Goal: Communication & Community: Answer question/provide support

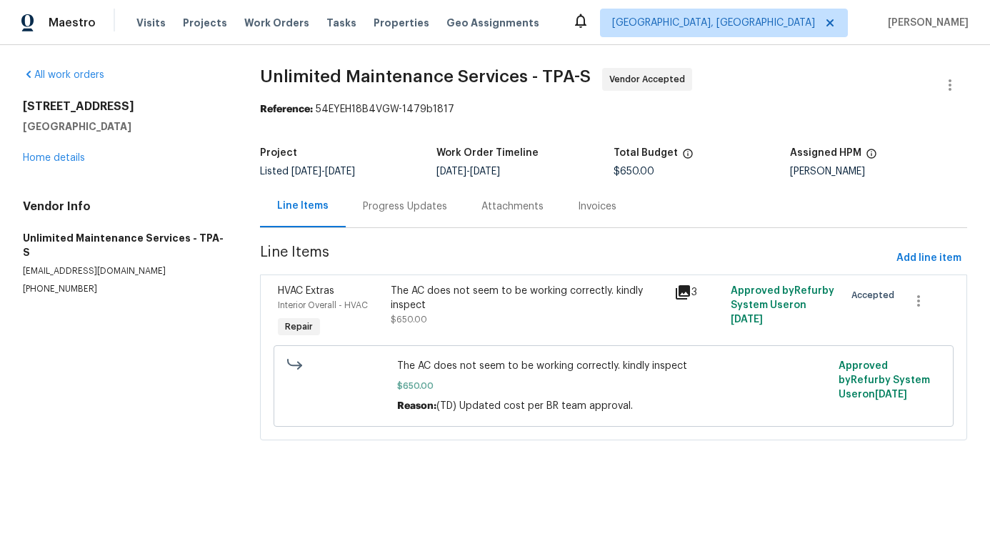
click at [394, 206] on div "Progress Updates" at bounding box center [405, 206] width 84 height 14
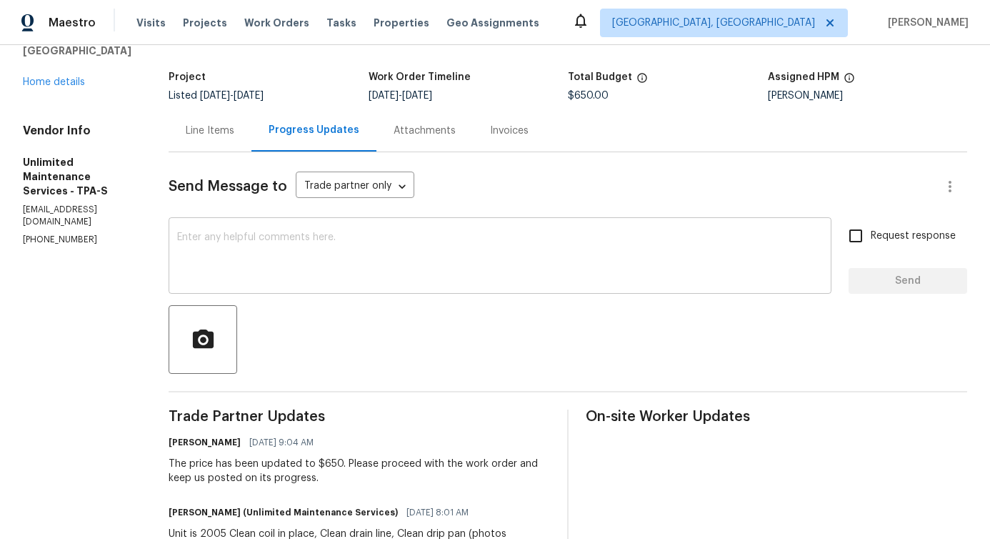
scroll to position [210, 0]
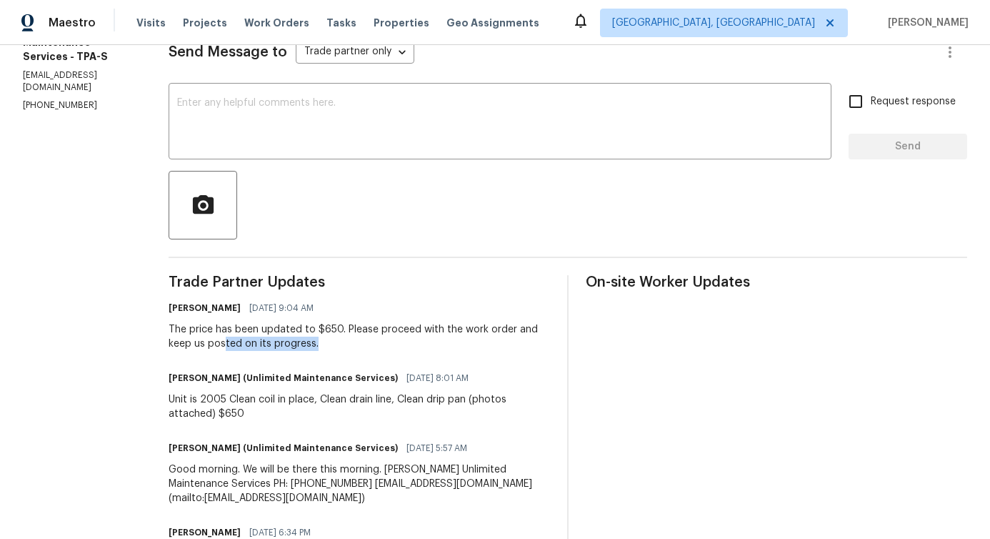
drag, startPoint x: 223, startPoint y: 339, endPoint x: 312, endPoint y: 341, distance: 88.6
click at [312, 341] on div "The price has been updated to $650. Please proceed with the work order and keep…" at bounding box center [360, 336] width 382 height 29
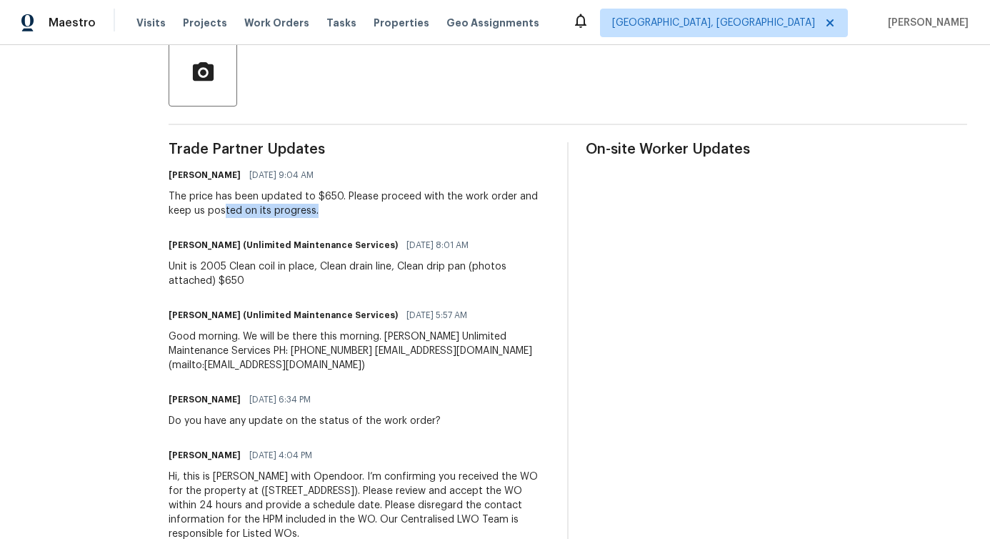
scroll to position [348, 0]
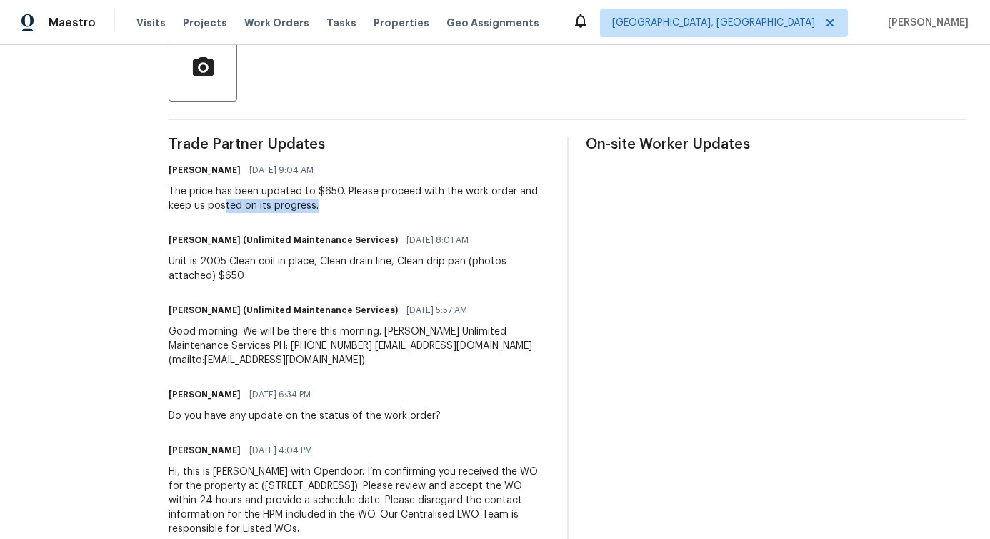
click at [252, 414] on div "Do you have any update on the status of the work order?" at bounding box center [305, 416] width 272 height 14
copy div "Do you have any update on the status of the work order?"
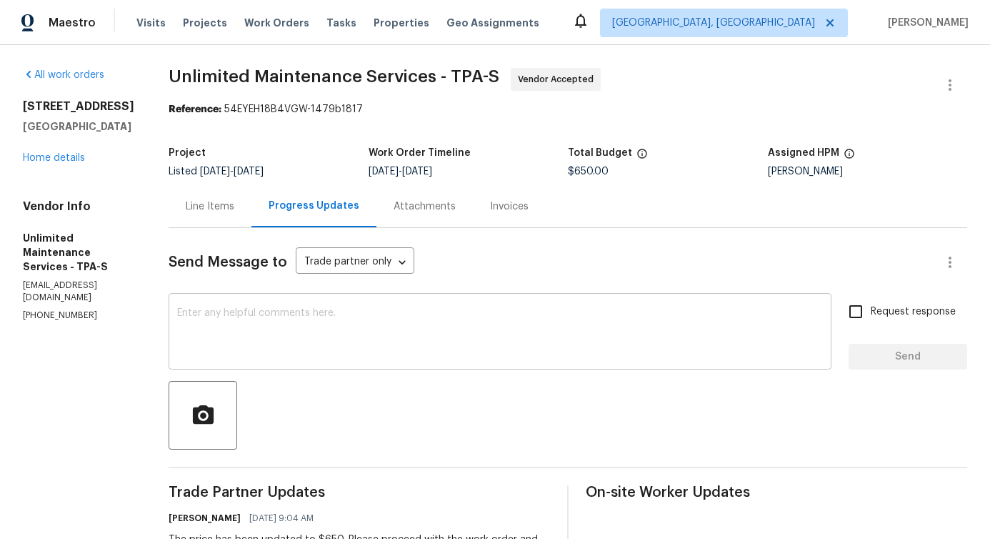
click at [249, 334] on textarea at bounding box center [500, 333] width 646 height 50
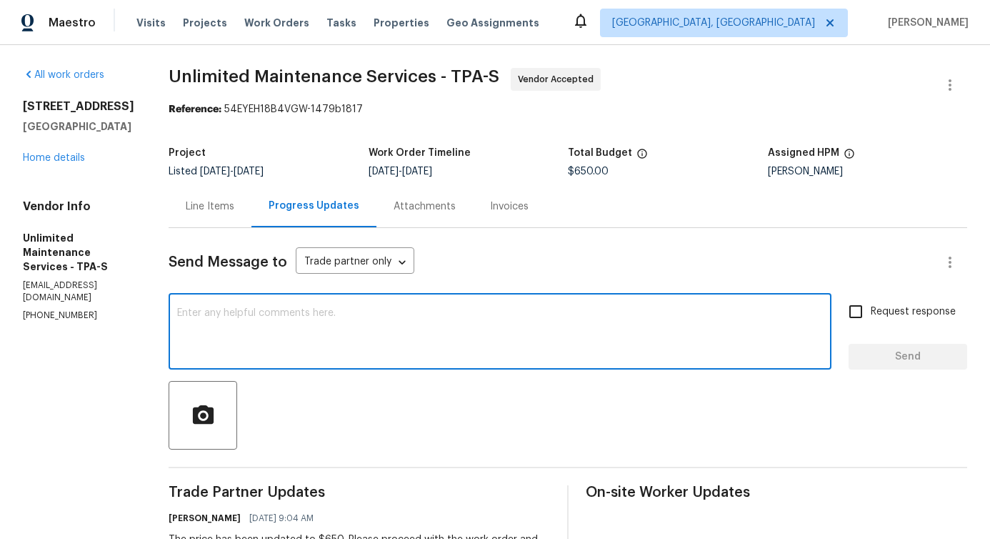
paste textarea "Do you have any update on the status of the work order?"
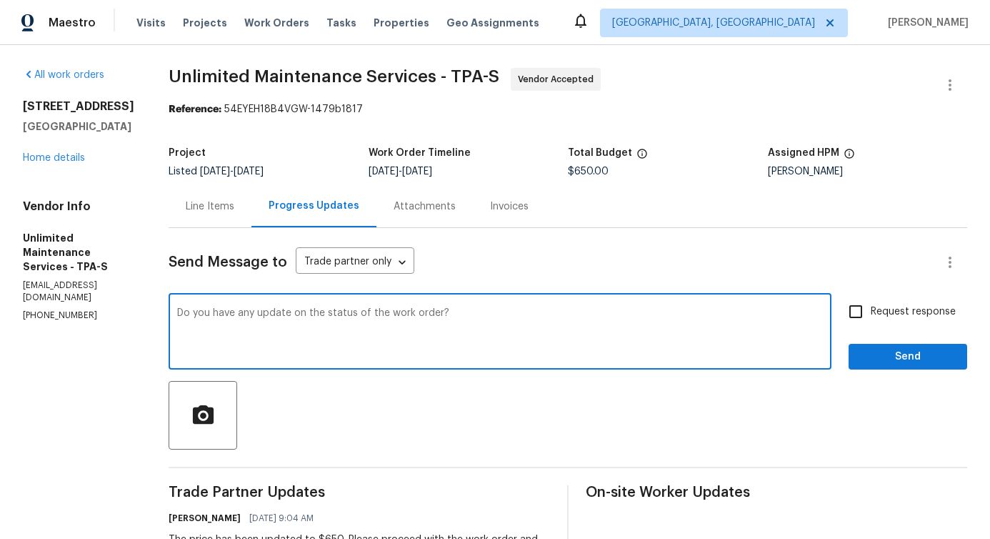
type textarea "Do you have any update on the status of the work order?"
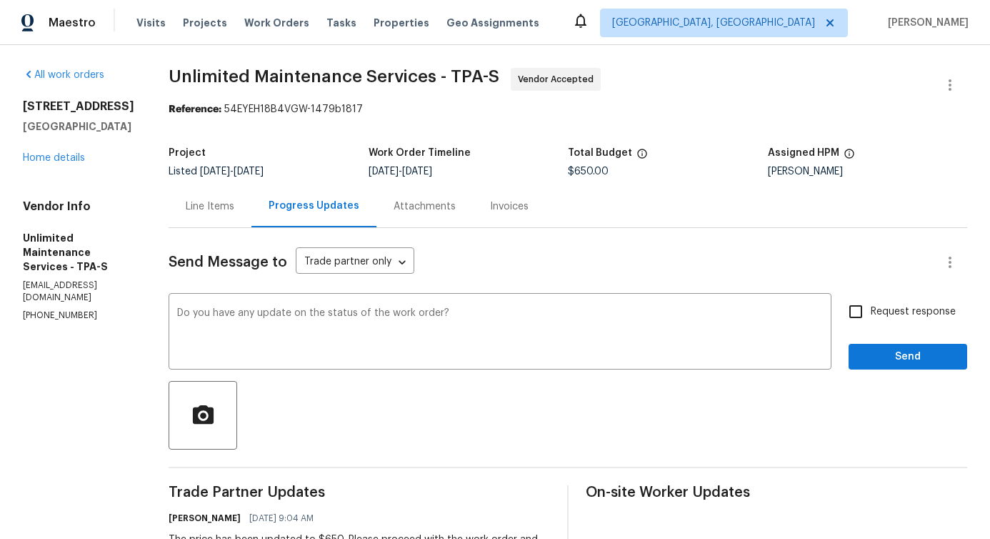
click at [915, 317] on span "Request response" at bounding box center [913, 311] width 85 height 15
click at [871, 317] on input "Request response" at bounding box center [856, 312] width 30 height 30
checkbox input "true"
click at [913, 352] on span "Send" at bounding box center [908, 357] width 96 height 18
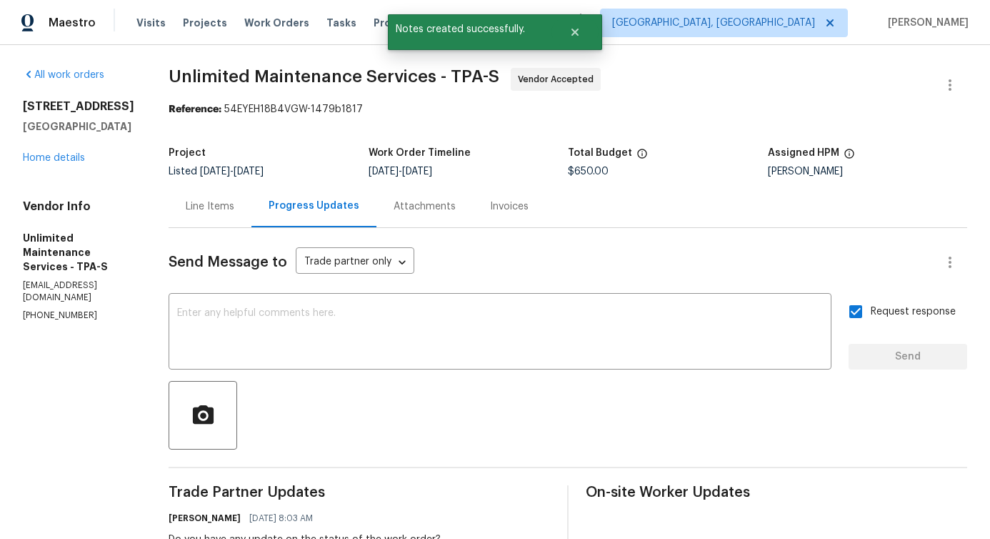
drag, startPoint x: 159, startPoint y: 66, endPoint x: 430, endPoint y: 64, distance: 271.6
click at [430, 64] on div "All work orders 2575 King Ave Auburndale, FL 33823 Home details Vendor Info Unl…" at bounding box center [495, 512] width 990 height 935
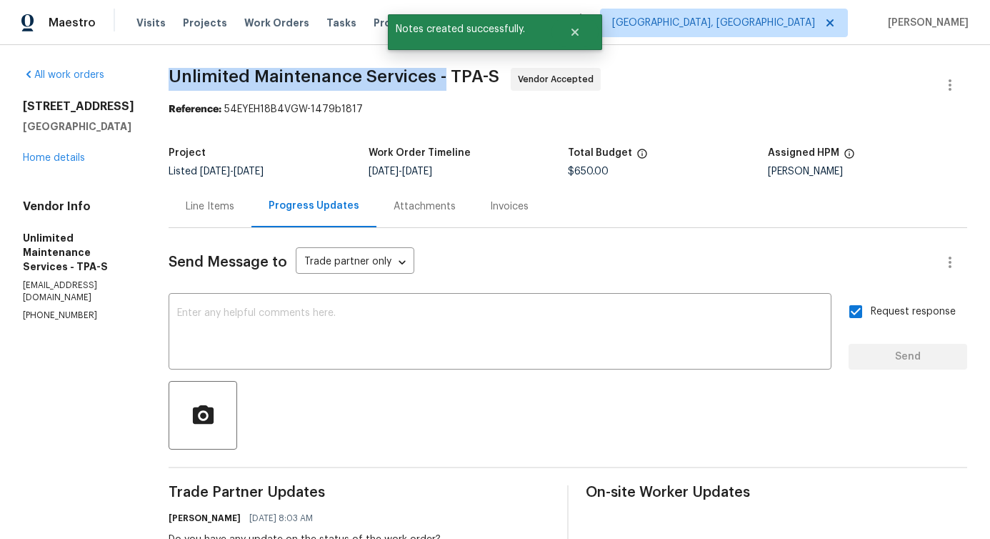
drag, startPoint x: 164, startPoint y: 71, endPoint x: 432, endPoint y: 70, distance: 268.7
click at [432, 70] on span "Unlimited Maintenance Services - TPA-S" at bounding box center [334, 76] width 331 height 17
copy span "Unlimited Maintenance Services -"
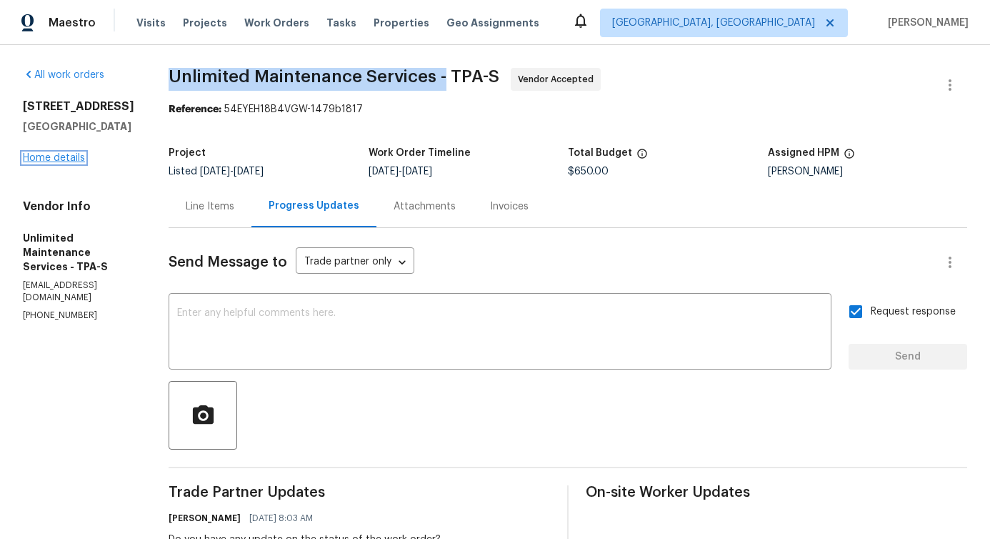
click at [70, 163] on link "Home details" at bounding box center [54, 158] width 62 height 10
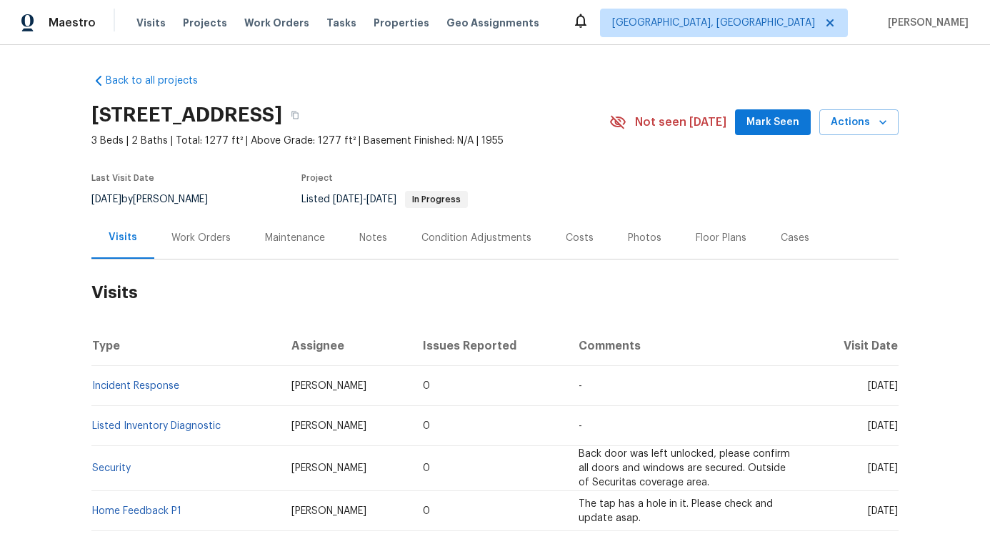
click at [230, 246] on div "Work Orders" at bounding box center [201, 238] width 94 height 42
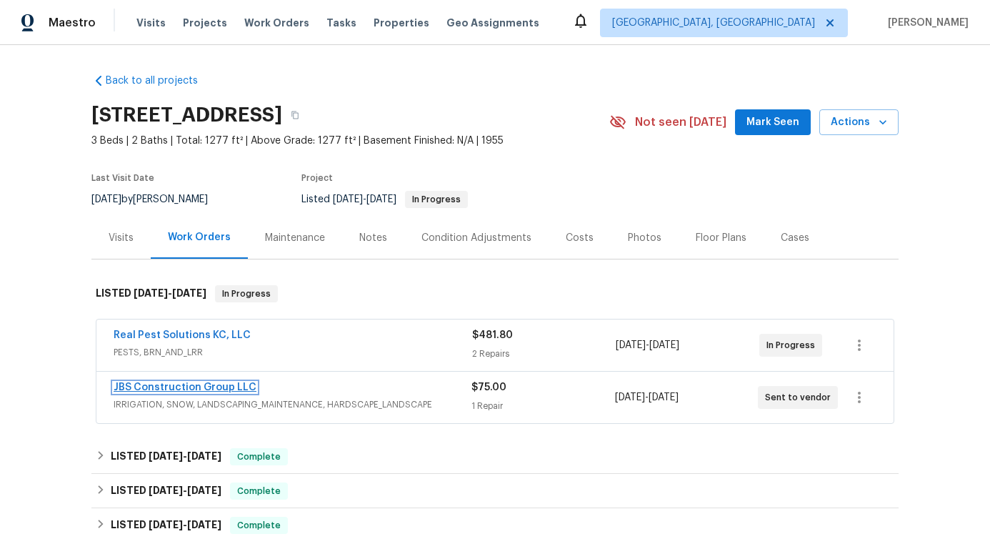
click at [209, 385] on link "JBS Construction Group LLC" at bounding box center [185, 387] width 143 height 10
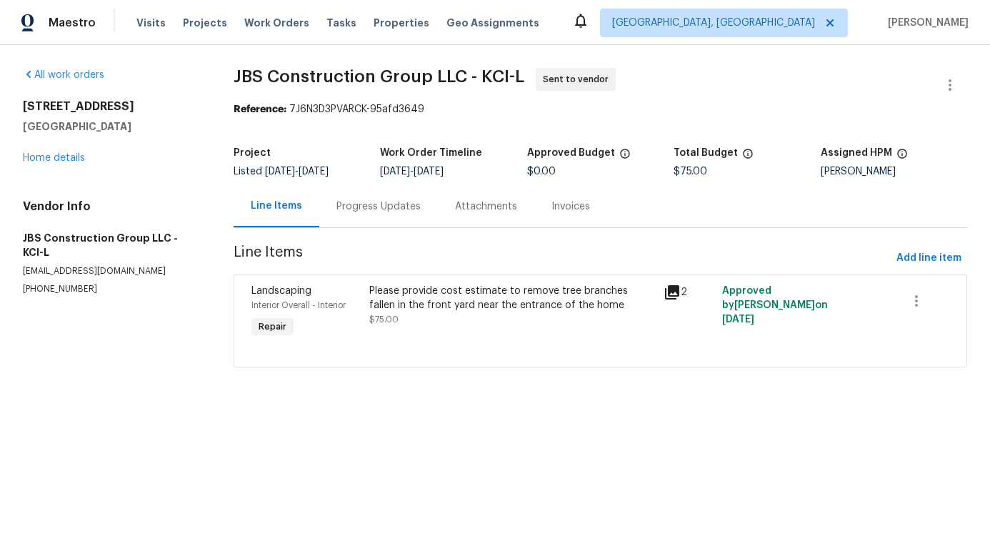
click at [374, 204] on div "Progress Updates" at bounding box center [379, 206] width 84 height 14
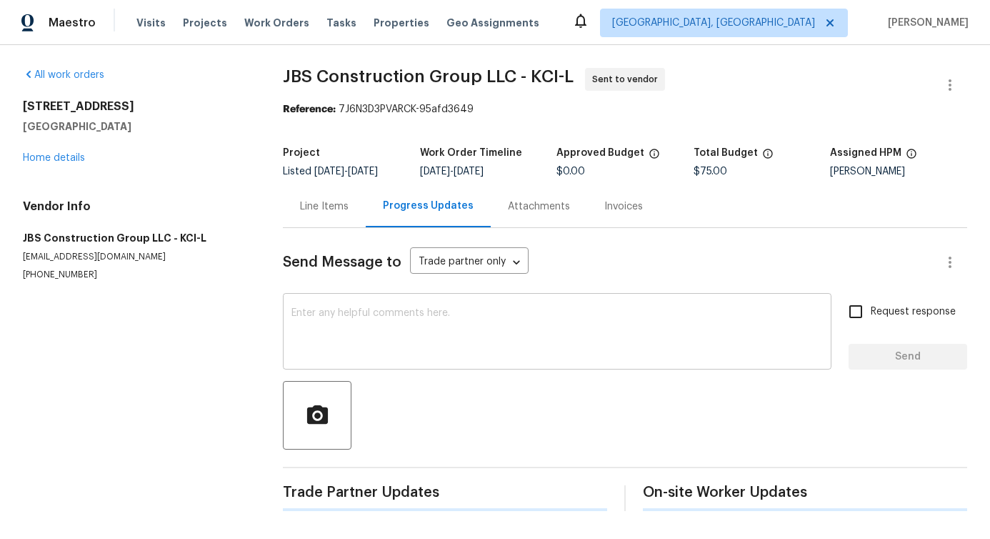
click at [396, 319] on textarea at bounding box center [558, 333] width 532 height 50
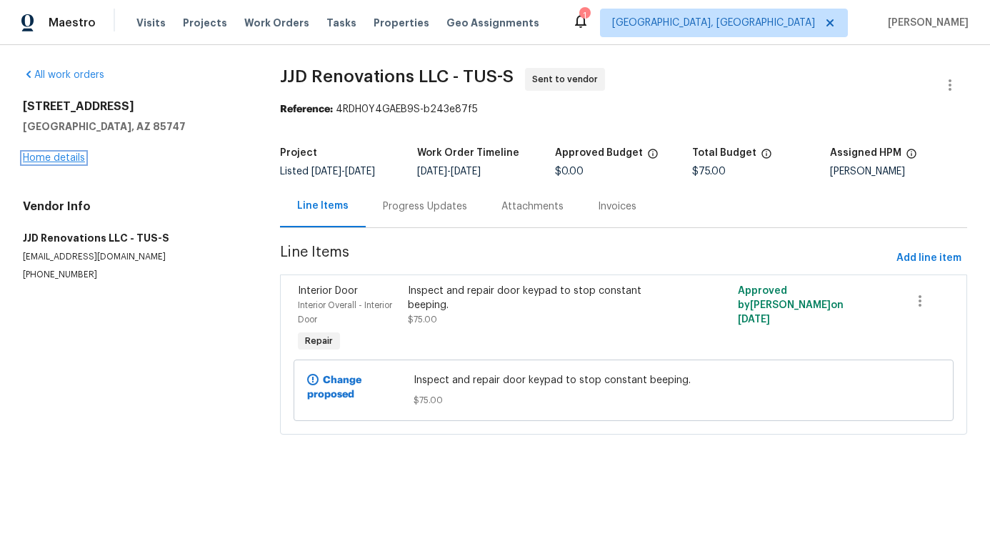
click at [72, 159] on link "Home details" at bounding box center [54, 158] width 62 height 10
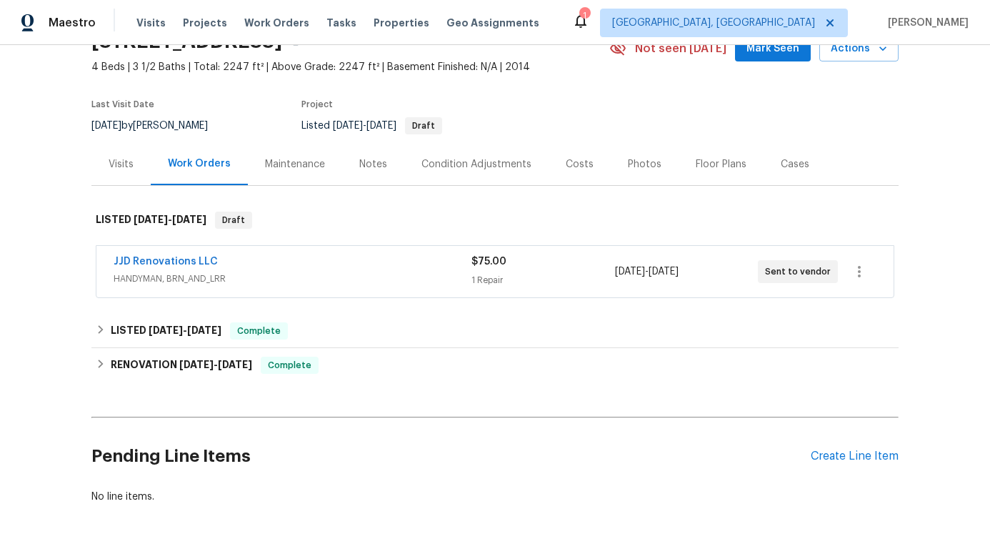
scroll to position [98, 0]
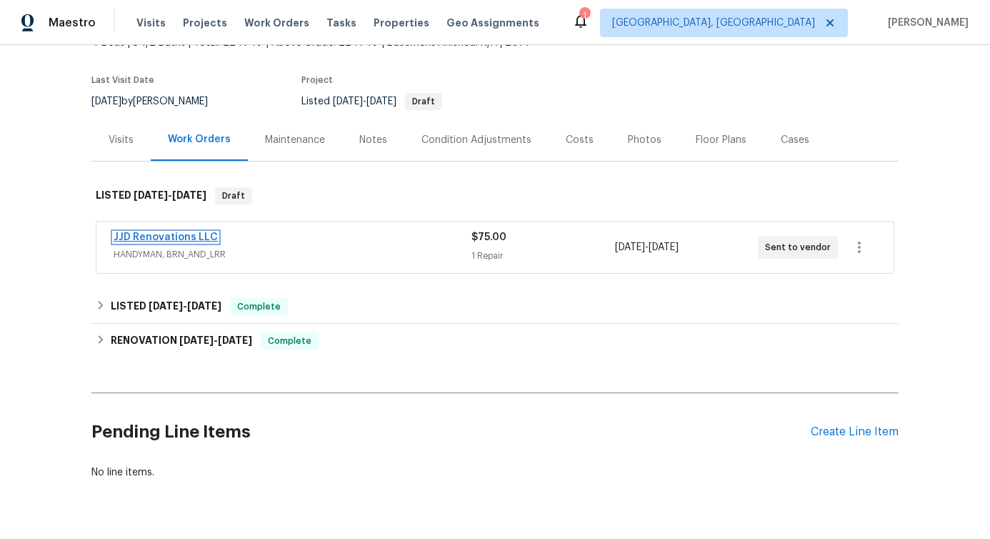
click at [205, 236] on link "JJD Renovations LLC" at bounding box center [166, 237] width 104 height 10
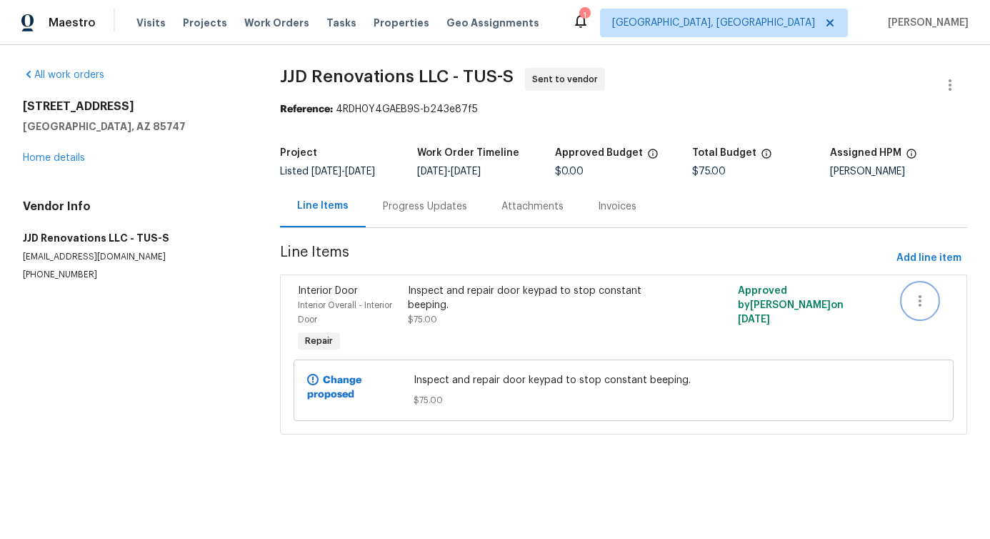
click at [923, 304] on icon "button" at bounding box center [920, 300] width 17 height 17
click at [935, 296] on li "Cancel" at bounding box center [930, 301] width 55 height 24
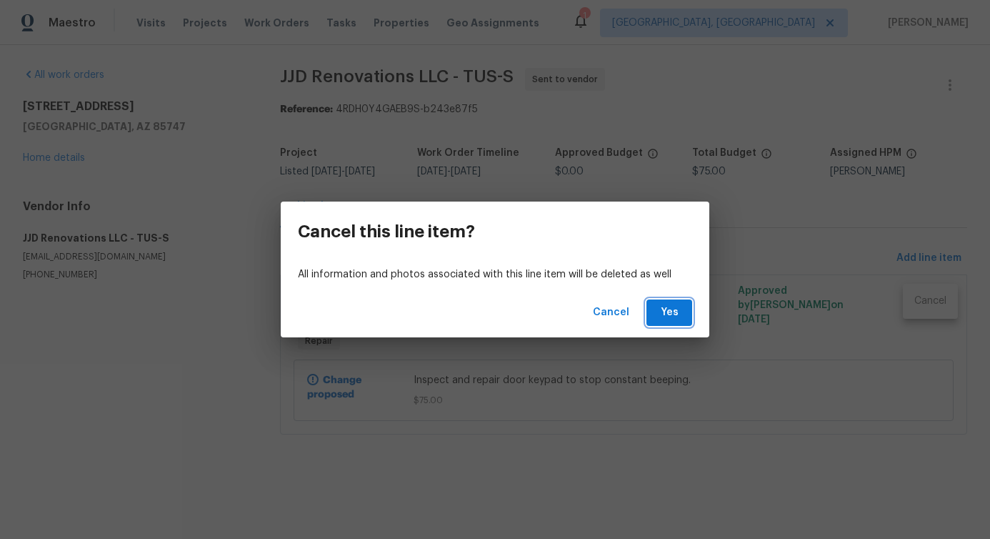
click at [675, 319] on span "Yes" at bounding box center [669, 313] width 23 height 18
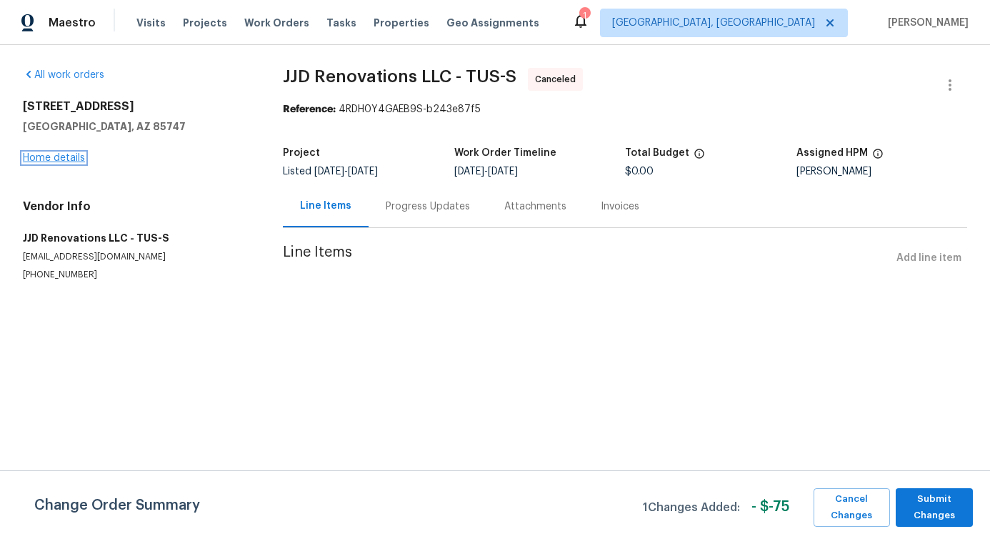
click at [68, 157] on link "Home details" at bounding box center [54, 158] width 62 height 10
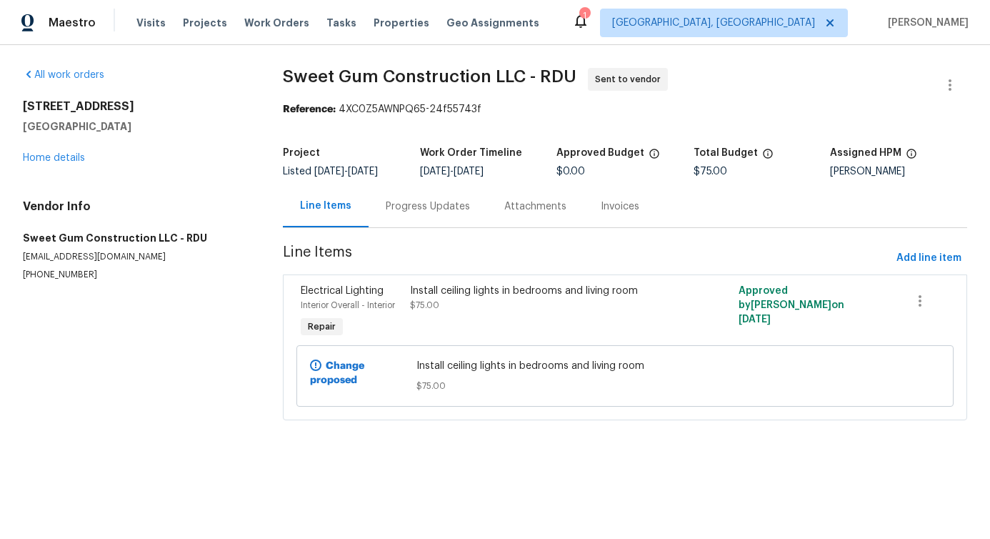
click at [407, 214] on div "Progress Updates" at bounding box center [428, 206] width 84 height 14
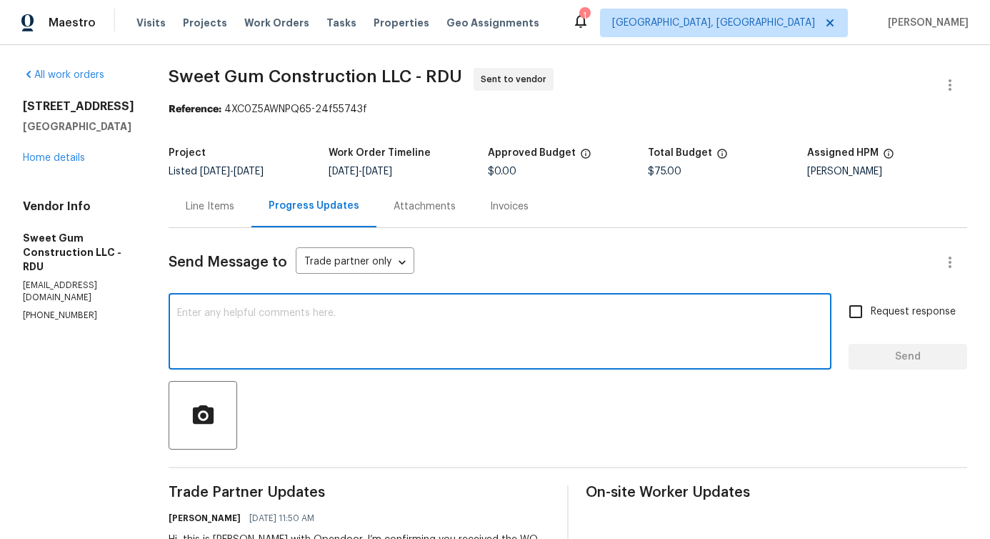
click at [408, 343] on textarea at bounding box center [500, 333] width 646 height 50
click at [382, 322] on textarea at bounding box center [500, 333] width 646 height 50
click at [315, 326] on textarea "Could you please" at bounding box center [500, 333] width 646 height 50
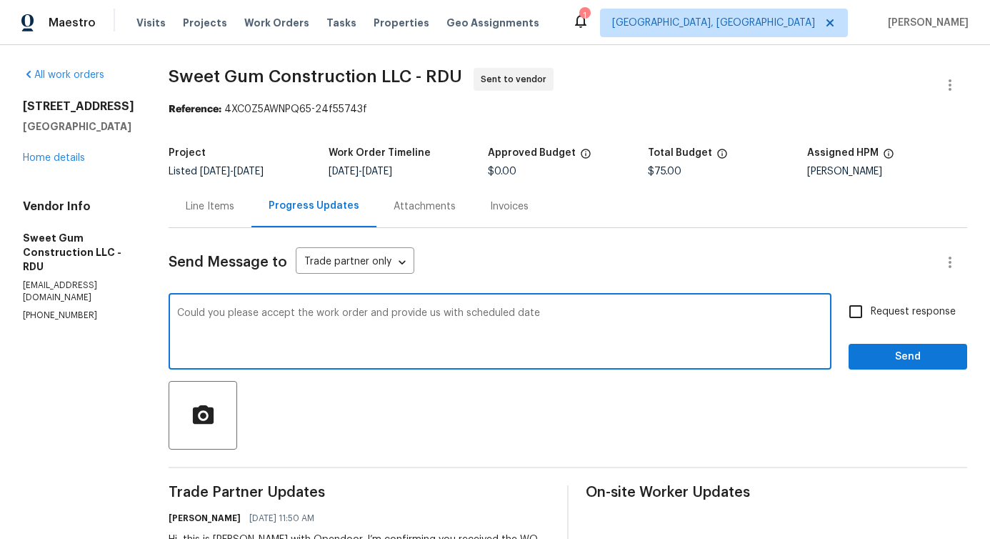
click at [0, 0] on qb-div "Add a question mark date ?" at bounding box center [0, 0] width 0 height 0
click at [0, 0] on span "scheduled" at bounding box center [0, 0] width 0 height 0
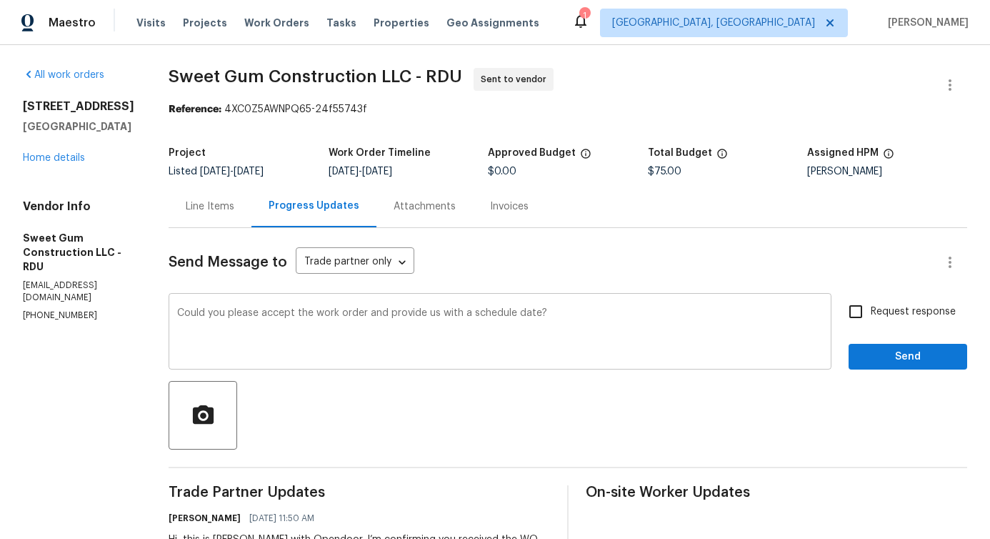
click at [776, 364] on div "Could you please accept the work order and provide us with a schedule date? x ​" at bounding box center [500, 333] width 663 height 73
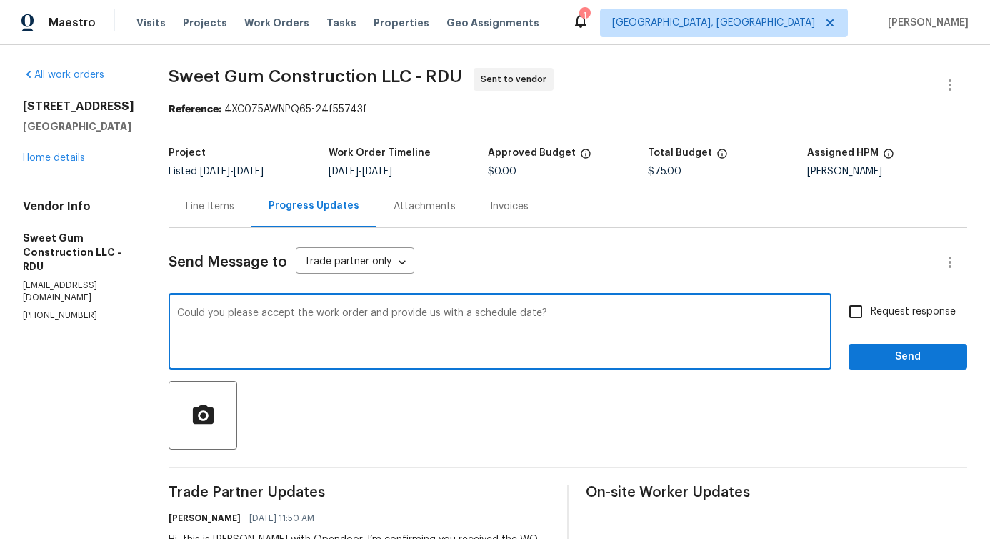
click at [0, 0] on span "scheduled" at bounding box center [0, 0] width 0 height 0
type textarea "Could you please accept the work order and provide us with a scheduled date?"
click at [850, 308] on input "Request response" at bounding box center [856, 312] width 30 height 30
checkbox input "true"
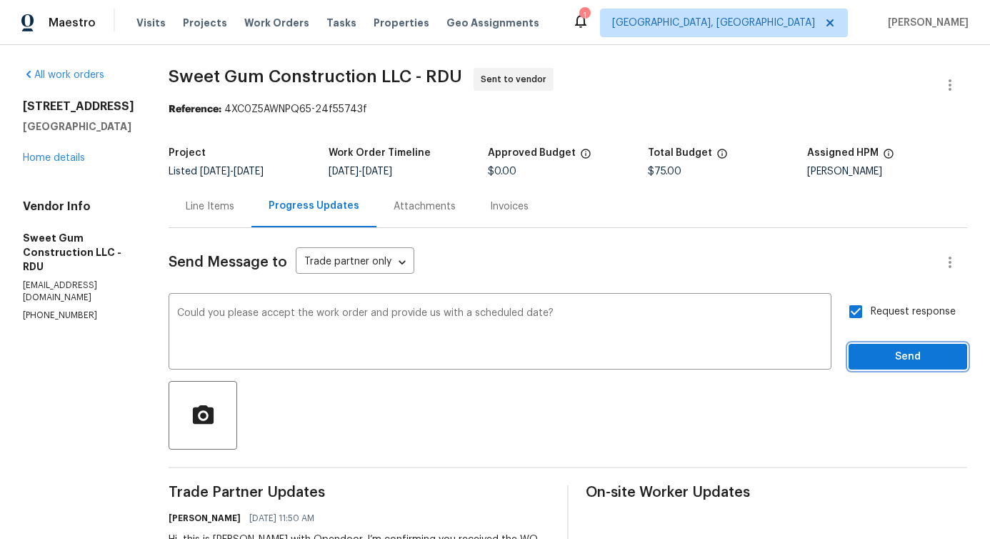
click at [925, 363] on span "Send" at bounding box center [908, 357] width 96 height 18
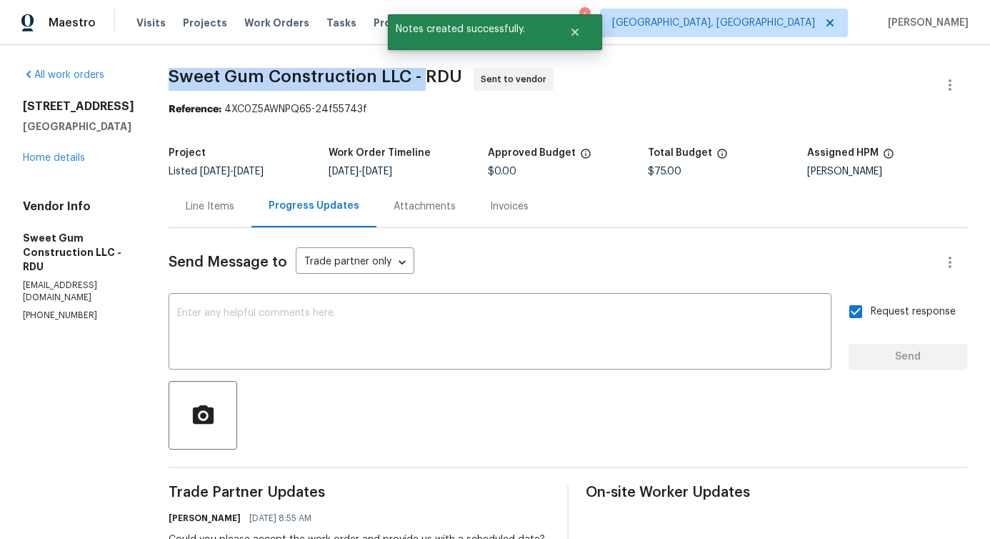
drag, startPoint x: 196, startPoint y: 76, endPoint x: 455, endPoint y: 70, distance: 259.5
click at [455, 70] on div "All work orders [STREET_ADDRESS] Home details Vendor Info Sweet Gum Constructio…" at bounding box center [495, 372] width 990 height 655
copy span "Sweet Gum Construction LLC -"
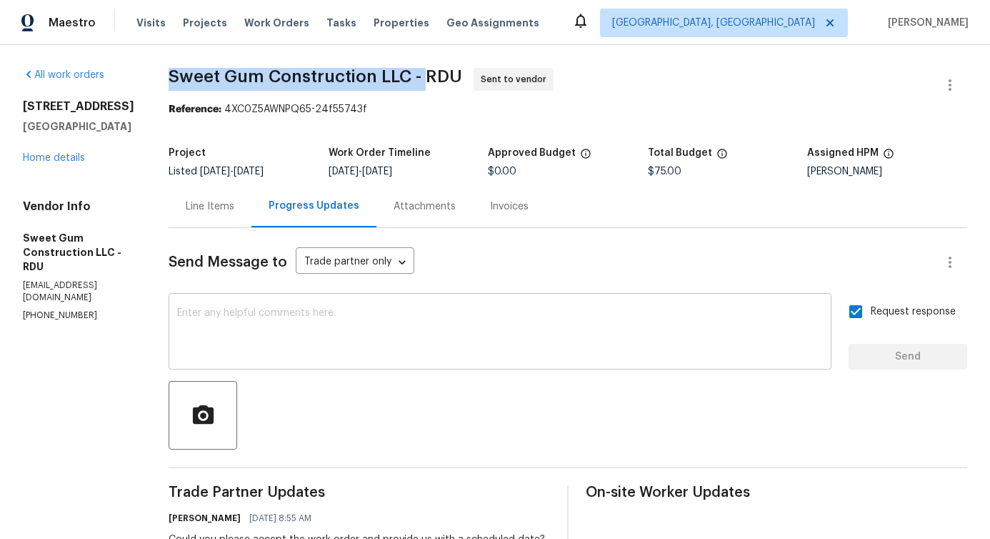
click at [353, 357] on textarea at bounding box center [500, 333] width 646 height 50
